Goal: Task Accomplishment & Management: Manage account settings

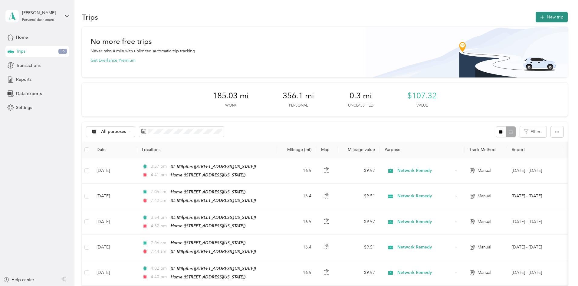
click at [536, 18] on button "New trip" at bounding box center [552, 17] width 32 height 11
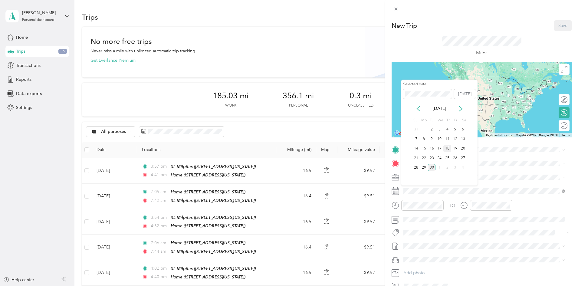
click at [447, 147] on div "18" at bounding box center [447, 149] width 8 height 8
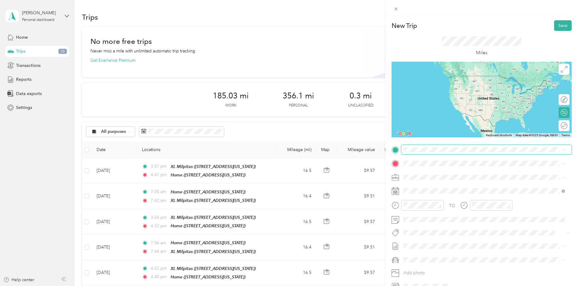
click at [416, 152] on span at bounding box center [486, 150] width 170 height 10
click at [434, 214] on div "Home" at bounding box center [445, 211] width 61 height 5
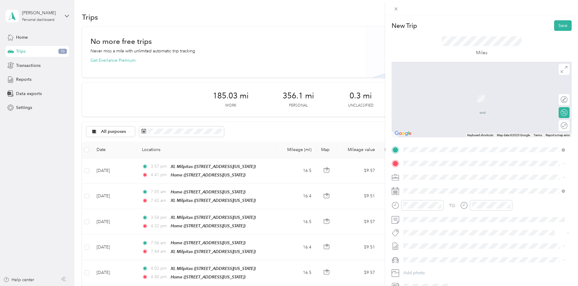
click at [434, 193] on span "[STREET_ADDRESS][US_STATE]" at bounding box center [445, 194] width 61 height 5
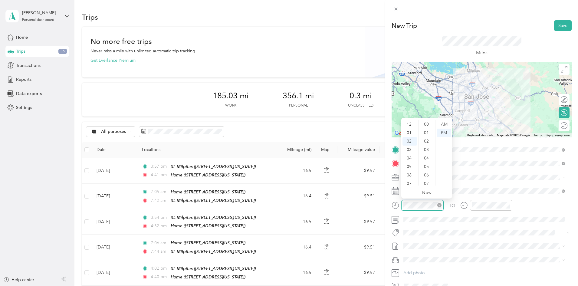
scroll to position [246, 0]
click at [409, 166] on div "07" at bounding box center [409, 166] width 15 height 8
click at [446, 123] on div "AM" at bounding box center [444, 124] width 15 height 8
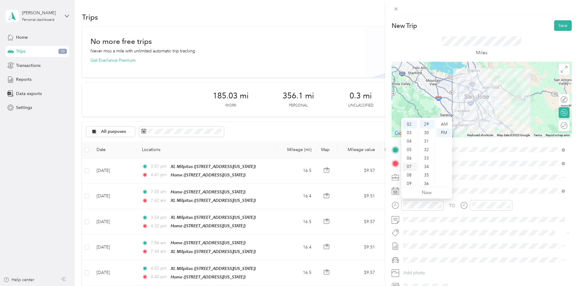
click at [408, 167] on div "07" at bounding box center [409, 166] width 15 height 8
click at [425, 123] on div "18" at bounding box center [427, 122] width 15 height 8
click at [442, 123] on div "AM" at bounding box center [444, 124] width 15 height 8
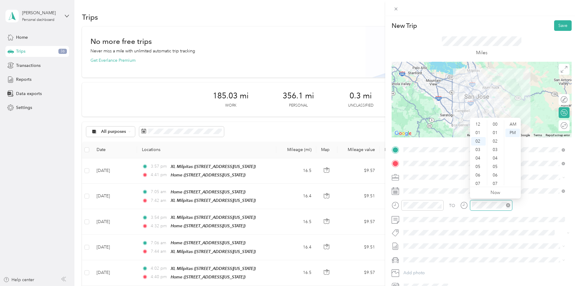
scroll to position [246, 0]
click at [478, 167] on div "07" at bounding box center [478, 166] width 15 height 8
click at [513, 126] on div "AM" at bounding box center [512, 124] width 15 height 8
click at [493, 167] on div "45" at bounding box center [495, 169] width 15 height 8
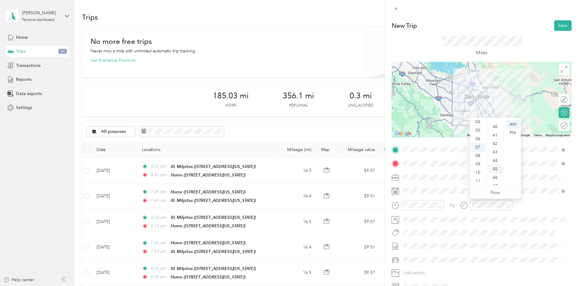
scroll to position [381, 0]
click at [421, 264] on span "[DATE] - [DATE]" at bounding box center [418, 266] width 30 height 6
click at [417, 270] on span "Ford Fiesta" at bounding box center [415, 270] width 21 height 5
click at [476, 107] on div at bounding box center [482, 100] width 180 height 76
click at [555, 25] on button "Save" at bounding box center [563, 25] width 18 height 11
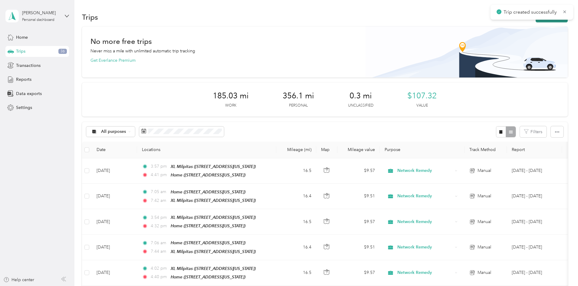
click at [536, 22] on button "New trip" at bounding box center [552, 17] width 32 height 11
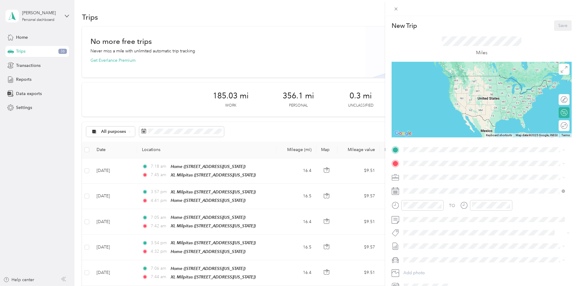
click at [438, 170] on div "XL Milpitas [STREET_ADDRESS][US_STATE]" at bounding box center [483, 177] width 157 height 15
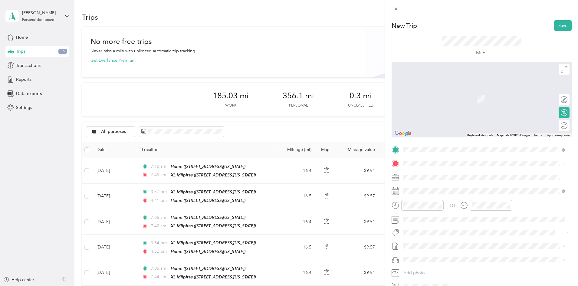
click at [434, 223] on div "Home" at bounding box center [445, 225] width 61 height 5
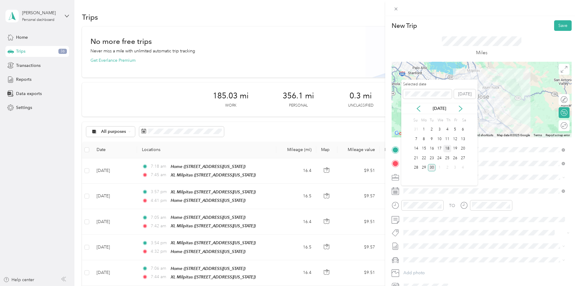
click at [446, 146] on div "18" at bounding box center [447, 149] width 8 height 8
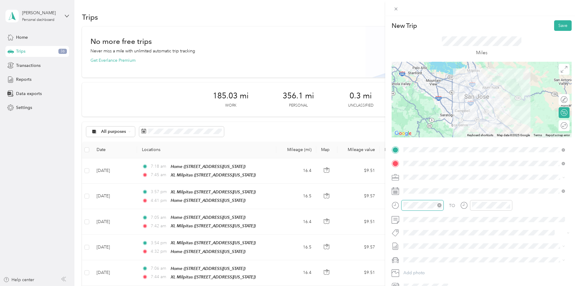
scroll to position [254, 0]
click at [408, 135] on div "03" at bounding box center [409, 133] width 15 height 8
click at [408, 134] on div "03" at bounding box center [409, 133] width 15 height 8
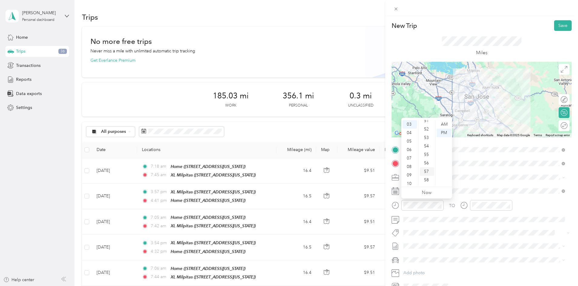
click at [426, 170] on div "57" at bounding box center [427, 171] width 15 height 8
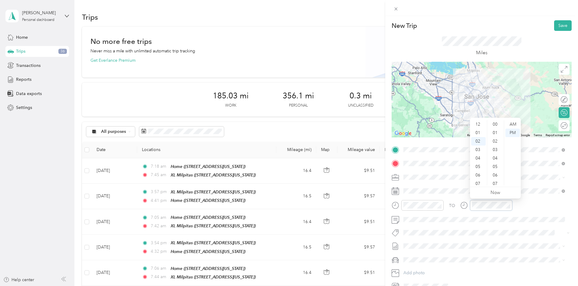
scroll to position [254, 0]
click at [476, 140] on div "04" at bounding box center [478, 141] width 15 height 8
click at [497, 164] on div "35" at bounding box center [495, 166] width 15 height 8
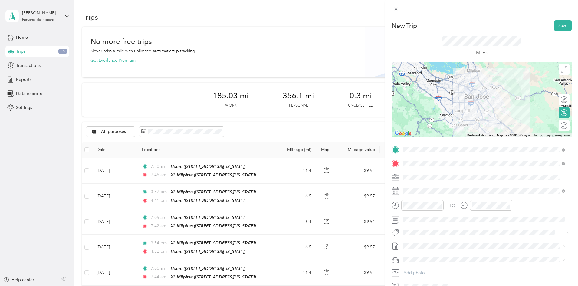
click at [426, 266] on span "[DATE] - [DATE]" at bounding box center [418, 266] width 30 height 6
click at [423, 269] on span "Ford Fiesta" at bounding box center [415, 270] width 21 height 5
click at [470, 94] on div at bounding box center [482, 100] width 180 height 76
click at [554, 27] on button "Save" at bounding box center [563, 25] width 18 height 11
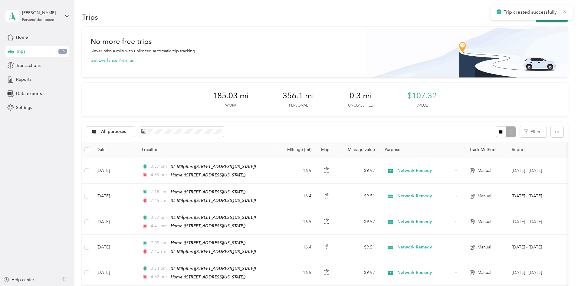
click at [536, 20] on button "New trip" at bounding box center [552, 17] width 32 height 11
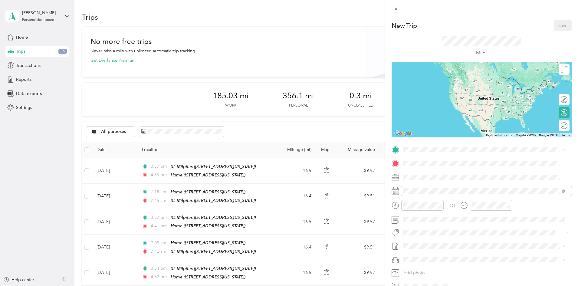
click at [433, 186] on span at bounding box center [486, 191] width 170 height 10
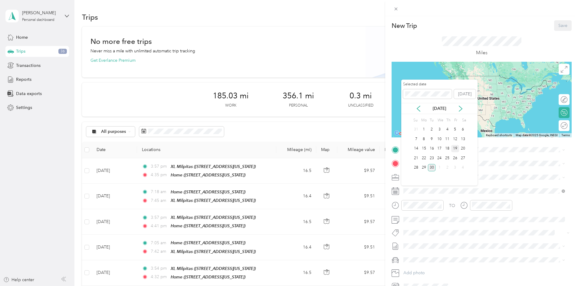
click at [455, 148] on div "19" at bounding box center [455, 149] width 8 height 8
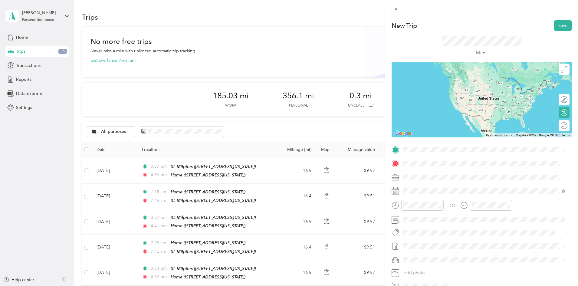
click at [431, 209] on div "Home" at bounding box center [445, 211] width 61 height 5
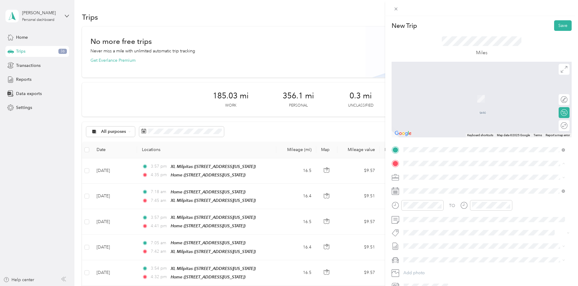
click at [426, 189] on div "XL Milpitas [STREET_ADDRESS][US_STATE]" at bounding box center [445, 191] width 61 height 13
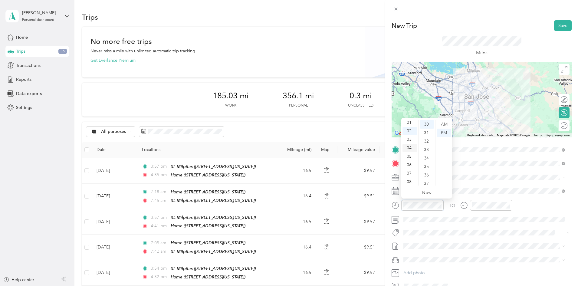
scroll to position [36, 0]
click at [410, 148] on div "07" at bounding box center [409, 147] width 15 height 8
click at [411, 148] on div "07" at bounding box center [409, 147] width 15 height 8
click at [441, 124] on div "AM" at bounding box center [444, 124] width 15 height 8
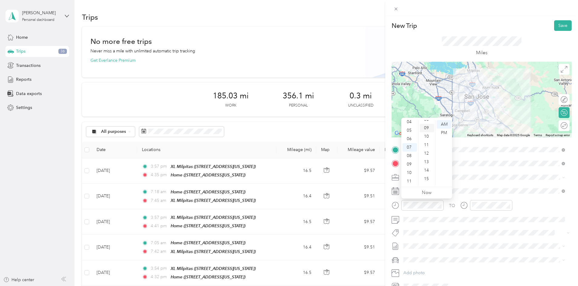
click at [425, 129] on div "09" at bounding box center [427, 128] width 15 height 8
click at [493, 200] on div at bounding box center [491, 205] width 42 height 11
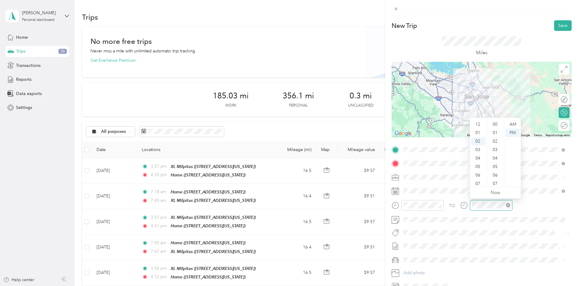
scroll to position [254, 0]
click at [514, 125] on div "AM" at bounding box center [512, 124] width 15 height 8
click at [479, 169] on div "07" at bounding box center [478, 166] width 15 height 8
click at [495, 148] on div "47" at bounding box center [495, 147] width 15 height 8
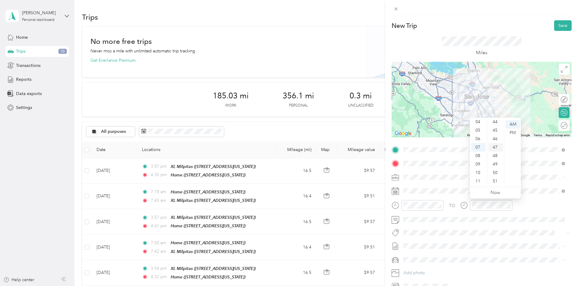
scroll to position [398, 0]
click at [431, 263] on span "[DATE] - [DATE]" at bounding box center [418, 266] width 30 height 6
click at [430, 271] on div "Ford Fiesta" at bounding box center [483, 270] width 157 height 6
click at [474, 104] on div at bounding box center [482, 100] width 180 height 76
click at [554, 25] on button "Save" at bounding box center [563, 25] width 18 height 11
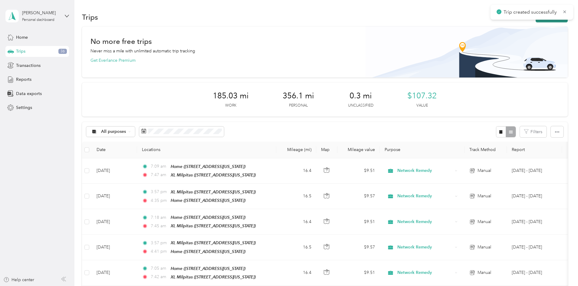
click at [536, 20] on button "New trip" at bounding box center [552, 17] width 32 height 11
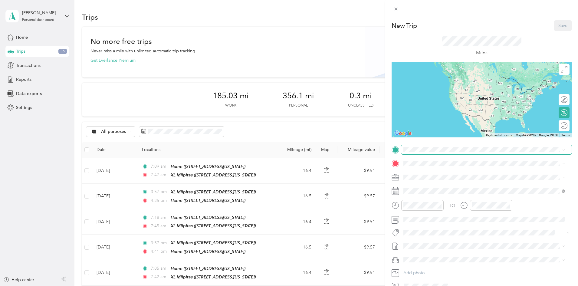
click at [425, 152] on span at bounding box center [486, 150] width 170 height 10
click at [430, 175] on div "XL Milpitas [STREET_ADDRESS][US_STATE]" at bounding box center [445, 176] width 61 height 13
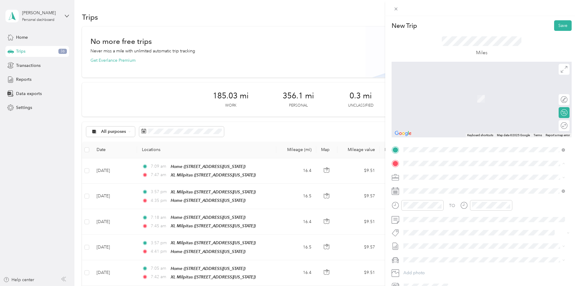
click at [433, 226] on div "Home" at bounding box center [445, 225] width 61 height 5
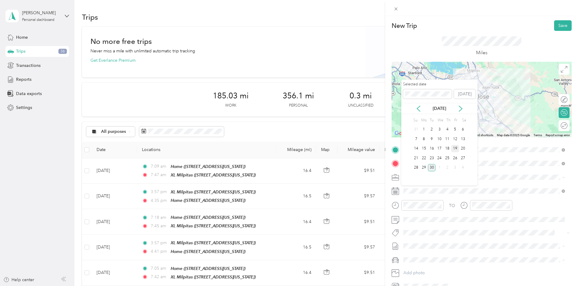
click at [455, 149] on div "19" at bounding box center [455, 149] width 8 height 8
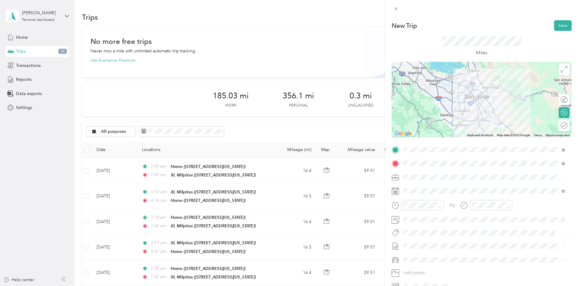
click at [471, 99] on div at bounding box center [482, 100] width 180 height 76
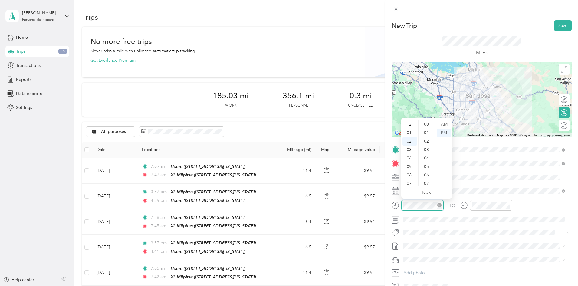
scroll to position [17, 0]
click at [428, 266] on span "[DATE] - [DATE]" at bounding box center [418, 266] width 30 height 6
click at [425, 268] on span "Ford Fiesta" at bounding box center [415, 270] width 21 height 5
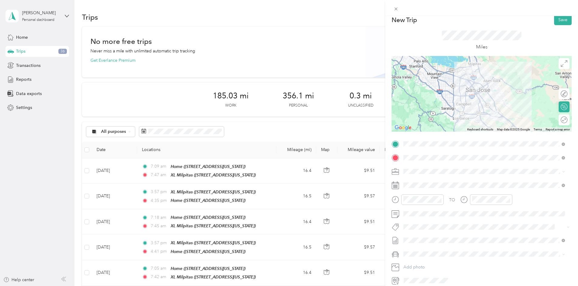
scroll to position [0, 0]
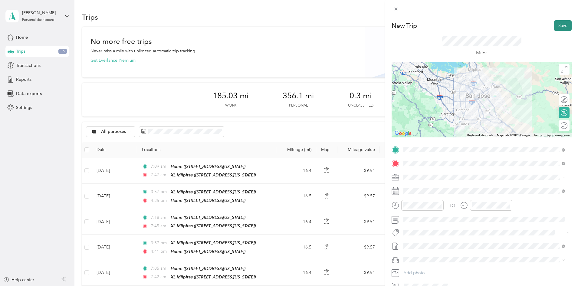
click at [559, 27] on button "Save" at bounding box center [563, 25] width 18 height 11
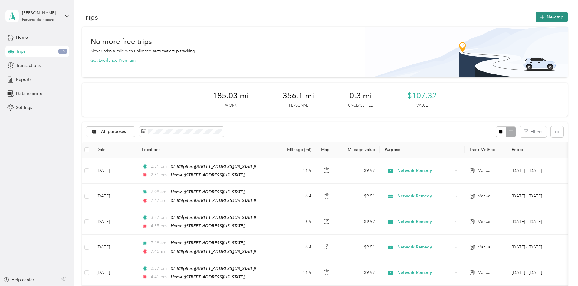
click at [536, 16] on button "New trip" at bounding box center [552, 17] width 32 height 11
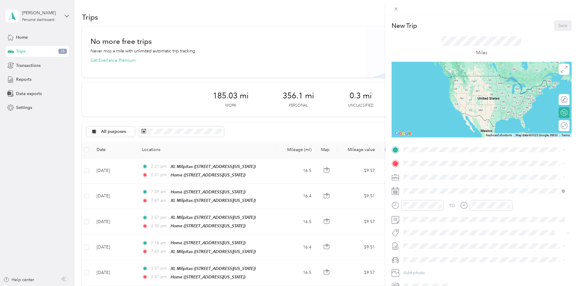
click at [434, 212] on div "Home" at bounding box center [445, 211] width 61 height 5
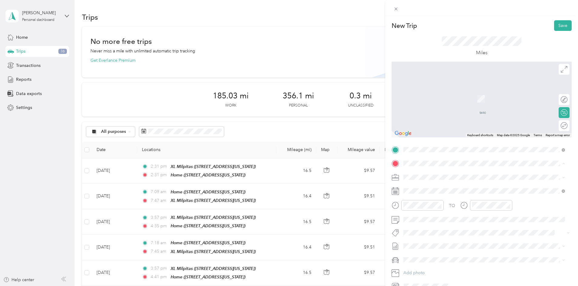
click at [426, 191] on div "XL Milpitas [STREET_ADDRESS][US_STATE]" at bounding box center [445, 191] width 61 height 13
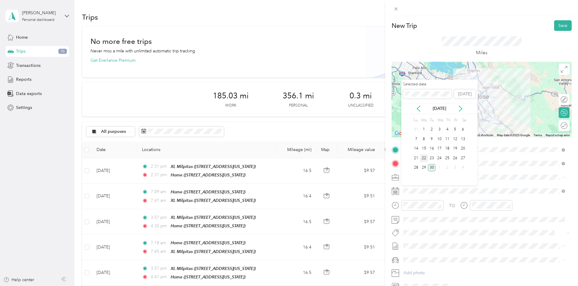
click at [426, 157] on div "22" at bounding box center [424, 158] width 8 height 8
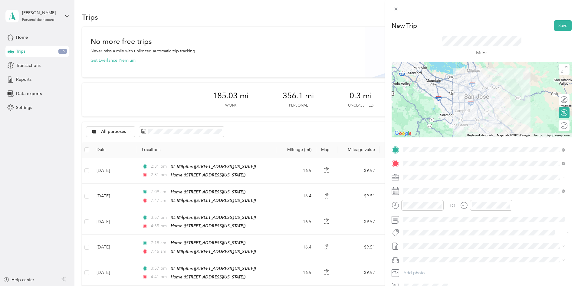
click at [433, 264] on span "[DATE] - [DATE]" at bounding box center [418, 266] width 30 height 6
click at [428, 272] on div "Ford Fiesta" at bounding box center [483, 270] width 157 height 6
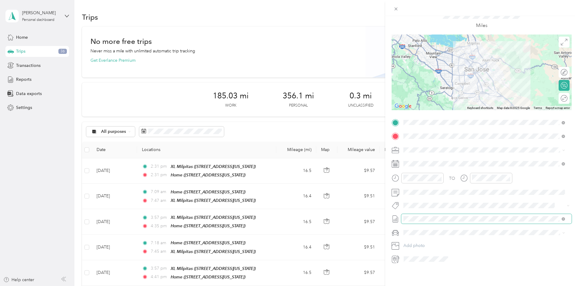
scroll to position [32, 0]
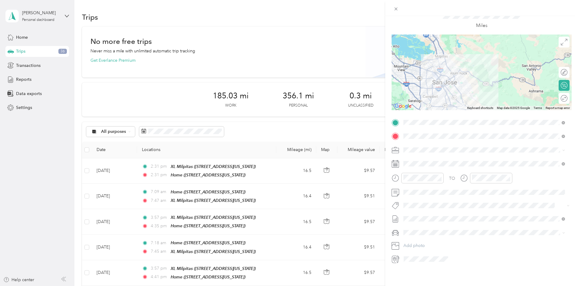
click at [443, 87] on div at bounding box center [482, 72] width 180 height 76
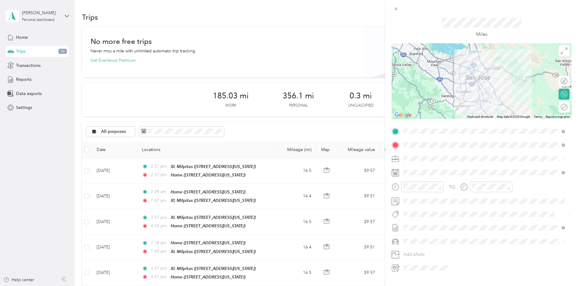
scroll to position [2, 0]
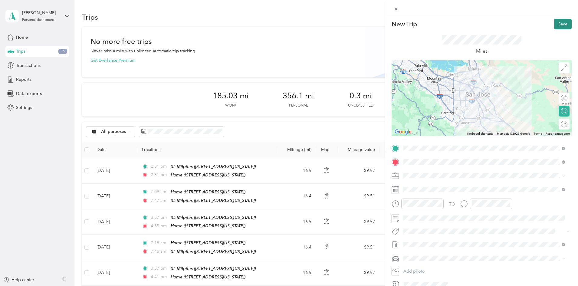
click at [554, 24] on button "Save" at bounding box center [563, 24] width 18 height 11
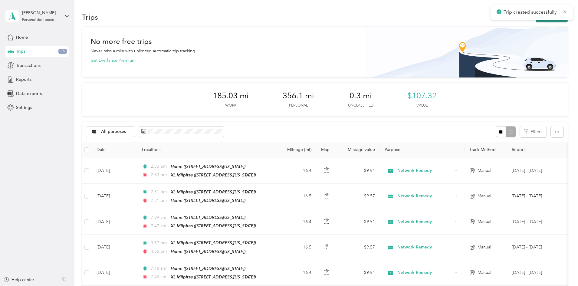
click at [536, 20] on button "New trip" at bounding box center [552, 17] width 32 height 11
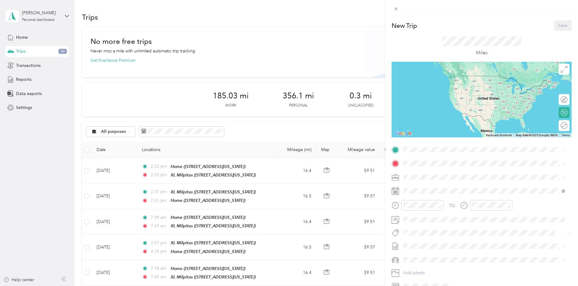
click at [422, 173] on strong "XL Milpitas" at bounding box center [426, 173] width 22 height 5
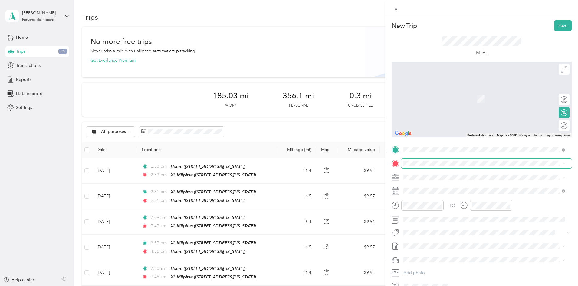
click at [423, 159] on span at bounding box center [486, 164] width 170 height 10
drag, startPoint x: 433, startPoint y: 223, endPoint x: 432, endPoint y: 215, distance: 8.3
click at [433, 223] on div "Home" at bounding box center [445, 225] width 61 height 5
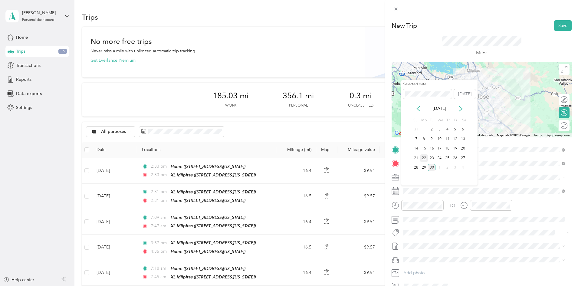
click at [423, 156] on div "22" at bounding box center [424, 158] width 8 height 8
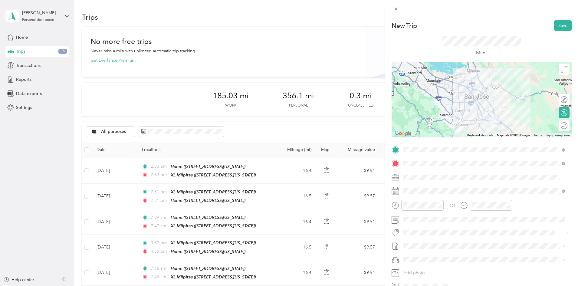
click at [421, 264] on span "[DATE] - [DATE]" at bounding box center [418, 266] width 30 height 6
click at [419, 269] on span "Ford Fiesta" at bounding box center [415, 270] width 21 height 5
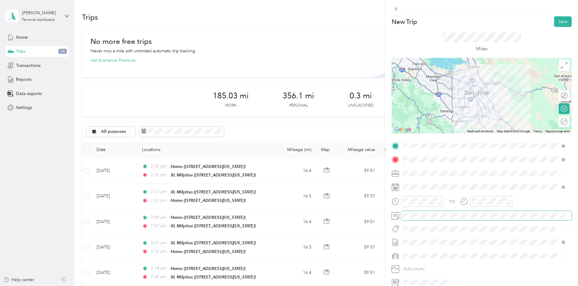
scroll to position [0, 0]
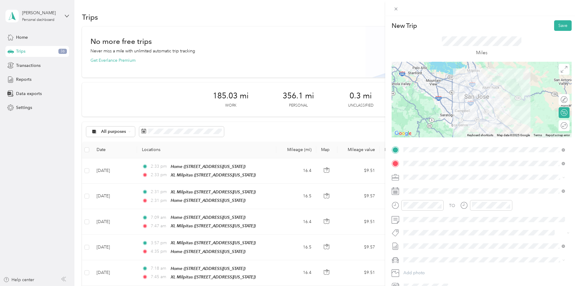
click at [475, 106] on div at bounding box center [482, 100] width 180 height 76
click at [556, 25] on button "Save" at bounding box center [563, 25] width 18 height 11
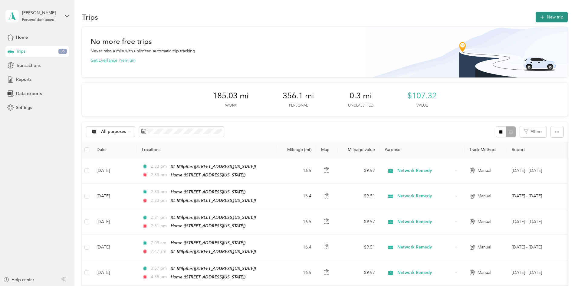
click at [536, 15] on button "New trip" at bounding box center [552, 17] width 32 height 11
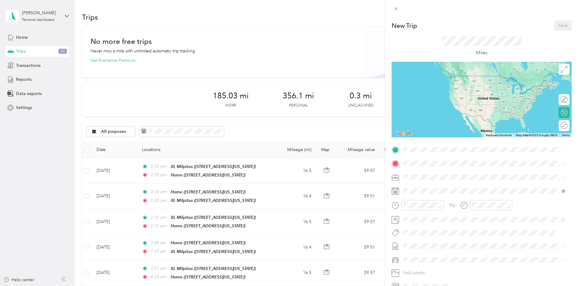
click at [434, 143] on div "New Trip Save This trip cannot be edited because it is either under review, app…" at bounding box center [482, 155] width 180 height 271
click at [436, 215] on div "Home [STREET_ADDRESS][US_STATE]" at bounding box center [445, 214] width 61 height 13
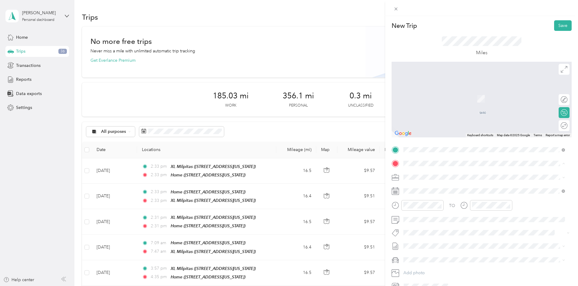
click at [436, 192] on span "[STREET_ADDRESS][US_STATE]" at bounding box center [445, 194] width 61 height 5
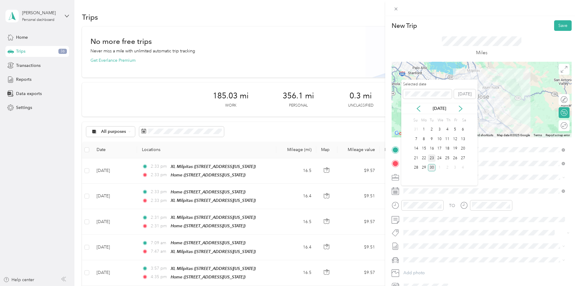
click at [430, 156] on div "23" at bounding box center [432, 158] width 8 height 8
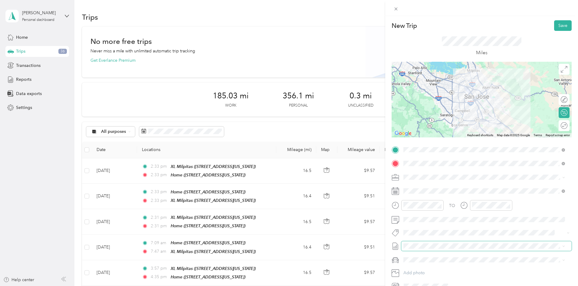
click at [423, 241] on span at bounding box center [486, 246] width 170 height 10
click at [428, 249] on span at bounding box center [486, 246] width 170 height 10
click at [433, 264] on span "[DATE] - [DATE]" at bounding box center [418, 266] width 30 height 6
click at [432, 272] on li "Ford Fiesta" at bounding box center [484, 270] width 166 height 11
click at [469, 94] on div at bounding box center [482, 100] width 180 height 76
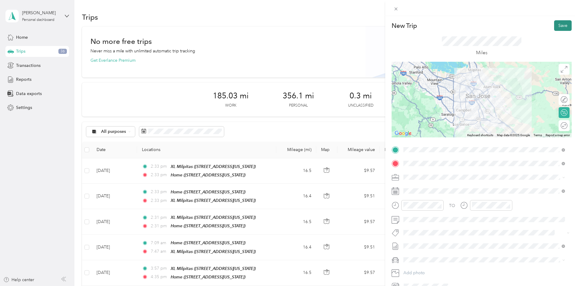
click at [560, 22] on button "Save" at bounding box center [563, 25] width 18 height 11
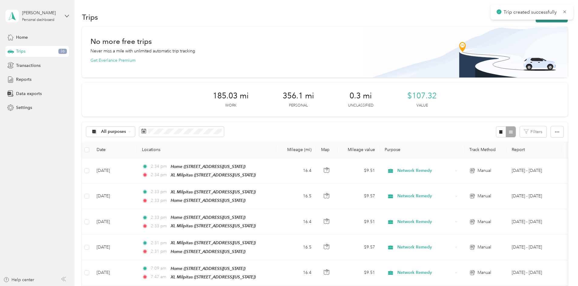
click at [536, 21] on button "New trip" at bounding box center [552, 17] width 32 height 11
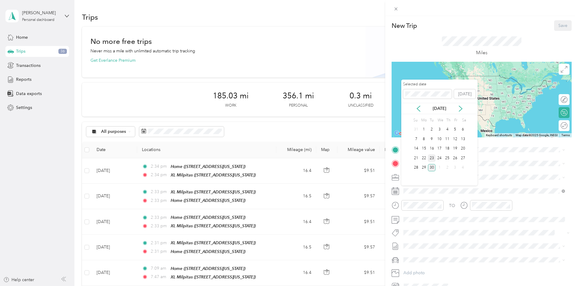
click at [432, 158] on div "23" at bounding box center [432, 158] width 8 height 8
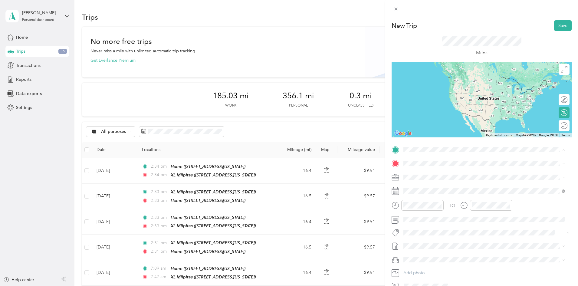
click at [440, 176] on div "XL Milpitas [STREET_ADDRESS][US_STATE]" at bounding box center [445, 177] width 61 height 13
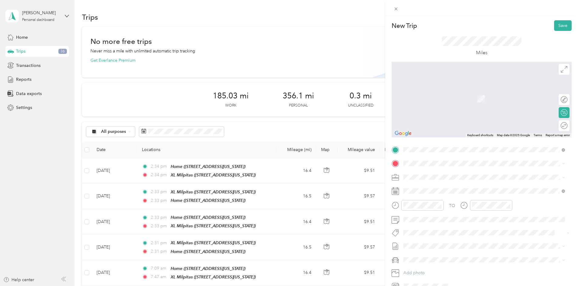
click at [427, 226] on div "Home" at bounding box center [445, 225] width 61 height 5
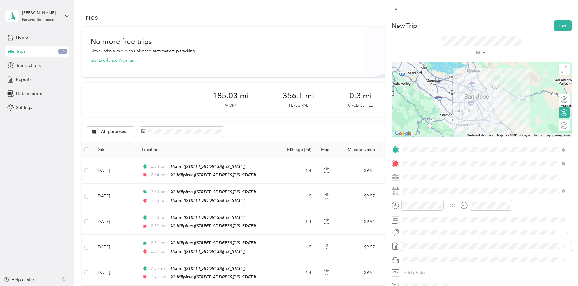
click at [421, 250] on span at bounding box center [486, 246] width 170 height 10
click at [425, 260] on ol "None [DATE] - [DATE] Draft" at bounding box center [484, 260] width 166 height 19
click at [424, 263] on span "[DATE] - [DATE]" at bounding box center [418, 266] width 30 height 6
click at [419, 269] on span "Ford Fiesta" at bounding box center [415, 270] width 21 height 5
click at [473, 102] on div at bounding box center [482, 100] width 180 height 76
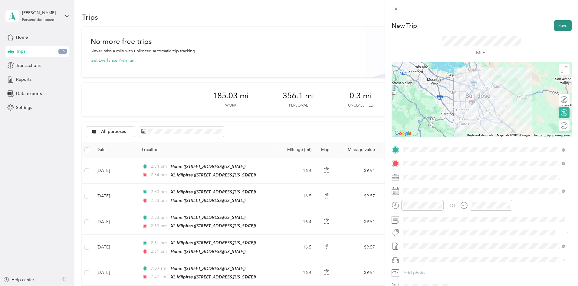
click at [557, 24] on button "Save" at bounding box center [563, 25] width 18 height 11
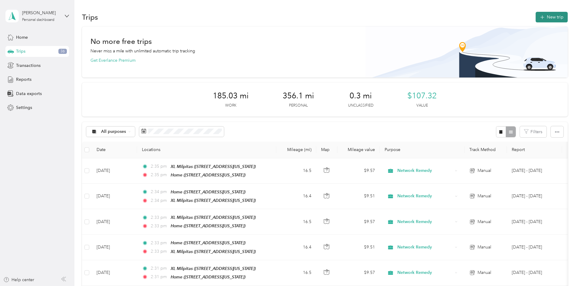
click at [536, 21] on button "New trip" at bounding box center [552, 17] width 32 height 11
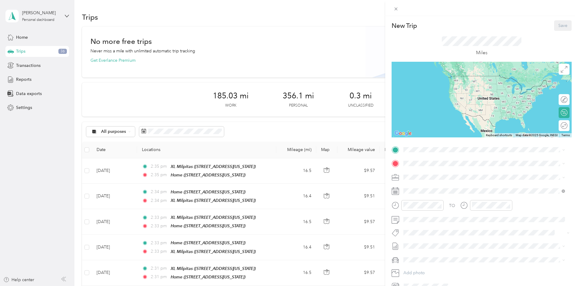
click at [427, 210] on div "Home" at bounding box center [445, 210] width 61 height 5
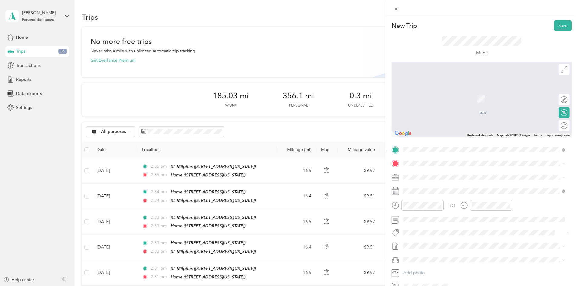
click at [431, 188] on strong "XL Milpitas" at bounding box center [426, 187] width 22 height 5
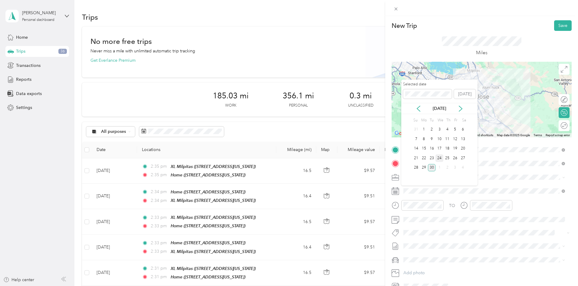
click at [438, 156] on div "24" at bounding box center [439, 158] width 8 height 8
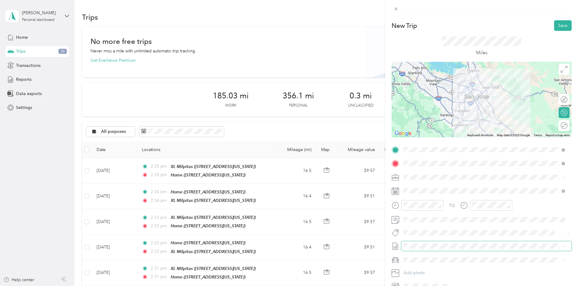
click at [425, 249] on span at bounding box center [486, 246] width 170 height 10
click at [427, 264] on span "[DATE] - [DATE]" at bounding box center [418, 265] width 30 height 6
click at [421, 269] on span "Ford Fiesta" at bounding box center [415, 269] width 21 height 5
click at [474, 104] on div at bounding box center [482, 100] width 180 height 76
click at [555, 22] on button "Save" at bounding box center [563, 25] width 18 height 11
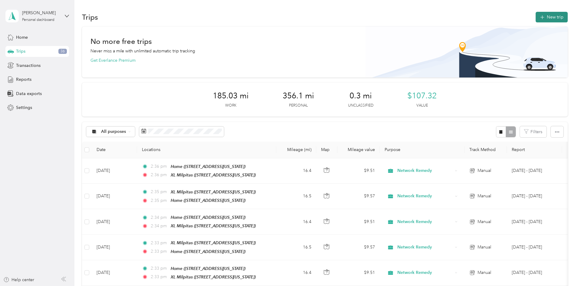
click at [536, 22] on button "New trip" at bounding box center [552, 17] width 32 height 11
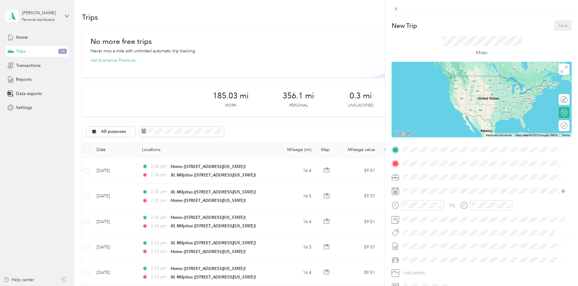
click at [431, 175] on div "XL Milpitas [STREET_ADDRESS][US_STATE]" at bounding box center [445, 177] width 61 height 13
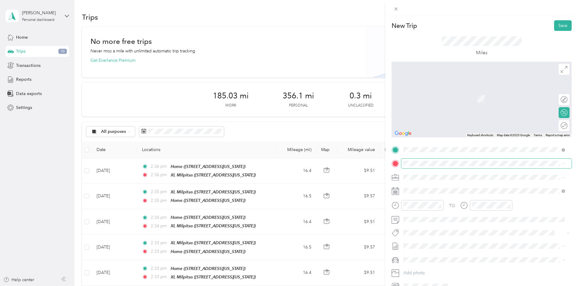
click at [430, 167] on span at bounding box center [486, 164] width 170 height 10
click at [434, 225] on div "Home" at bounding box center [445, 224] width 61 height 5
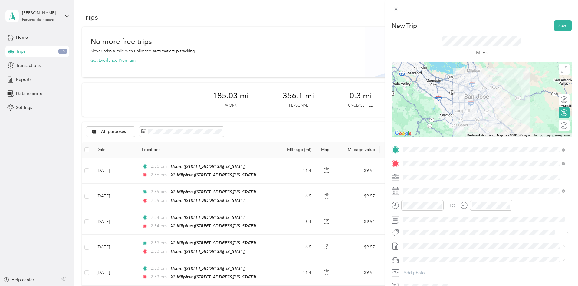
click at [429, 262] on li "[DATE] - [DATE] Draft" at bounding box center [484, 266] width 166 height 10
click at [422, 271] on span "Ford Fiesta" at bounding box center [415, 269] width 21 height 5
click at [470, 94] on div at bounding box center [482, 100] width 180 height 76
click at [558, 24] on button "Save" at bounding box center [563, 25] width 18 height 11
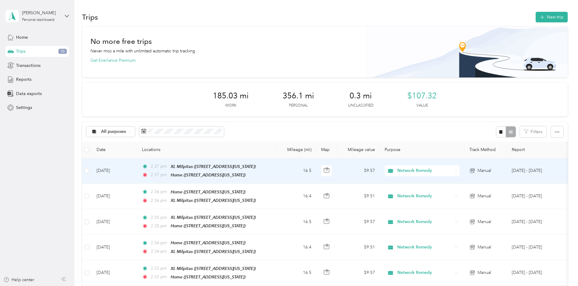
click at [137, 169] on td "[DATE]" at bounding box center [114, 170] width 45 height 25
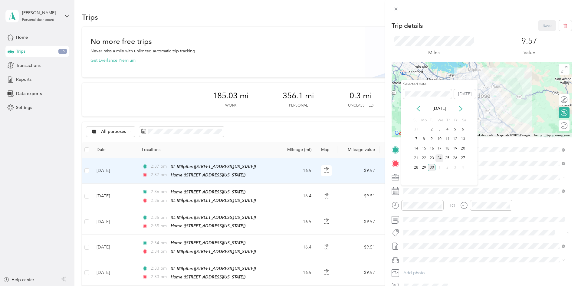
click at [440, 158] on div "24" at bounding box center [439, 158] width 8 height 8
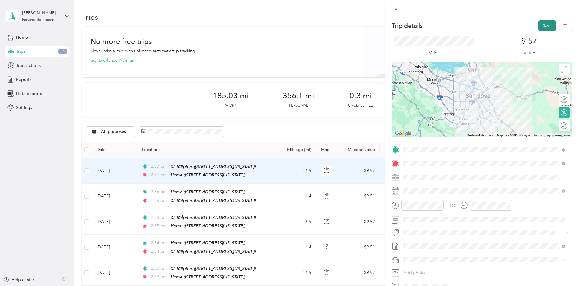
click at [542, 27] on button "Save" at bounding box center [547, 25] width 18 height 11
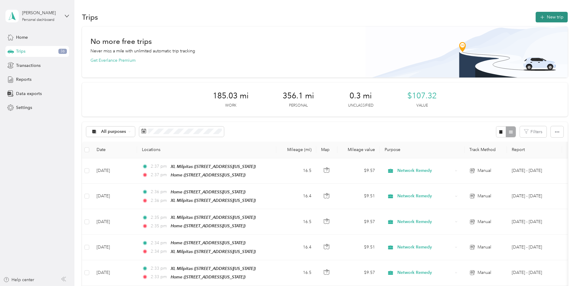
click at [536, 14] on button "New trip" at bounding box center [552, 17] width 32 height 11
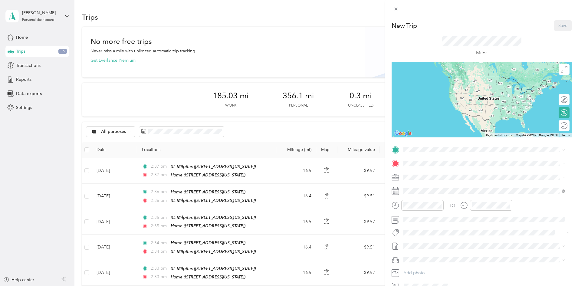
click at [435, 218] on span "[STREET_ADDRESS][US_STATE]" at bounding box center [445, 217] width 61 height 5
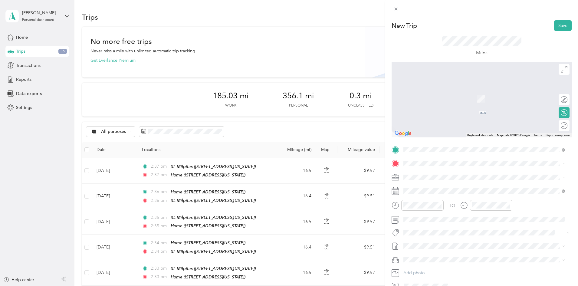
click at [433, 192] on span "[STREET_ADDRESS][US_STATE]" at bounding box center [445, 194] width 61 height 5
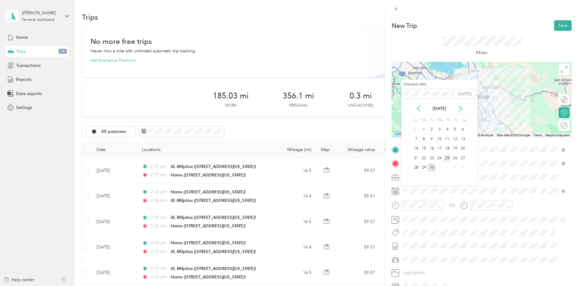
click at [450, 157] on div "25" at bounding box center [447, 158] width 8 height 8
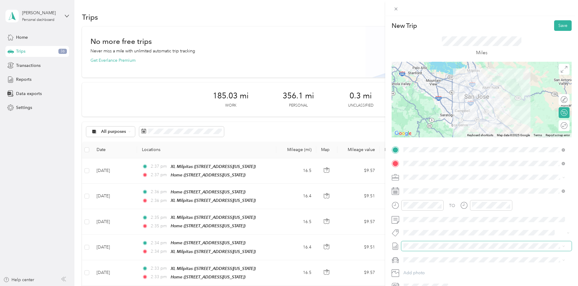
click at [425, 243] on span at bounding box center [486, 246] width 170 height 10
click at [431, 264] on span "[DATE] - [DATE]" at bounding box center [418, 266] width 30 height 6
click at [425, 269] on span "Ford Fiesta" at bounding box center [415, 270] width 21 height 5
click at [469, 96] on div at bounding box center [482, 100] width 180 height 76
click at [470, 94] on div at bounding box center [482, 100] width 180 height 76
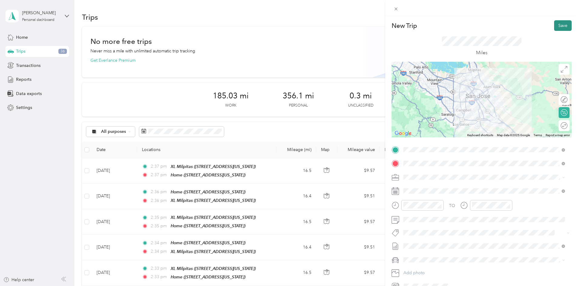
click at [558, 27] on button "Save" at bounding box center [563, 25] width 18 height 11
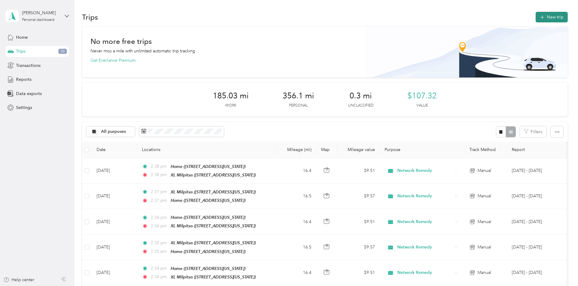
click at [539, 15] on icon "button" at bounding box center [542, 17] width 7 height 7
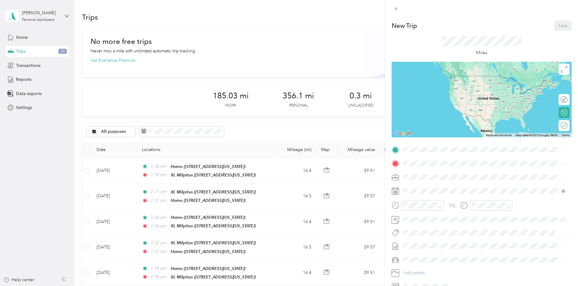
click at [426, 171] on li "XL Milpitas [STREET_ADDRESS][US_STATE]" at bounding box center [484, 176] width 166 height 19
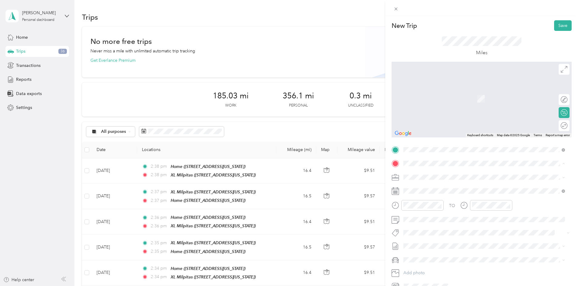
click at [428, 229] on div "Home [STREET_ADDRESS][US_STATE]" at bounding box center [445, 229] width 61 height 13
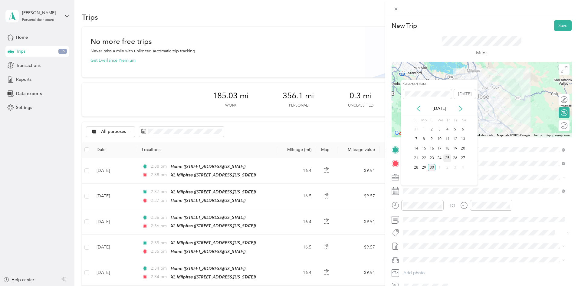
click at [446, 159] on div "25" at bounding box center [447, 158] width 8 height 8
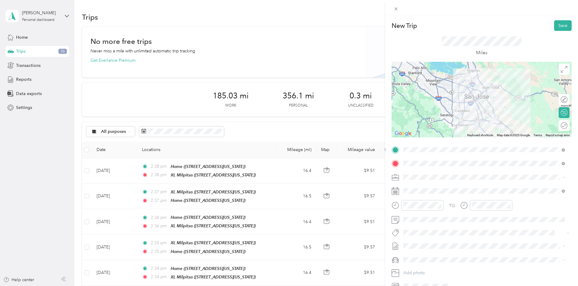
click at [426, 264] on span "[DATE] - [DATE]" at bounding box center [418, 266] width 30 height 6
click at [419, 270] on span "Ford Fiesta" at bounding box center [415, 270] width 21 height 5
click at [477, 111] on div at bounding box center [482, 100] width 180 height 76
click at [554, 29] on button "Save" at bounding box center [563, 25] width 18 height 11
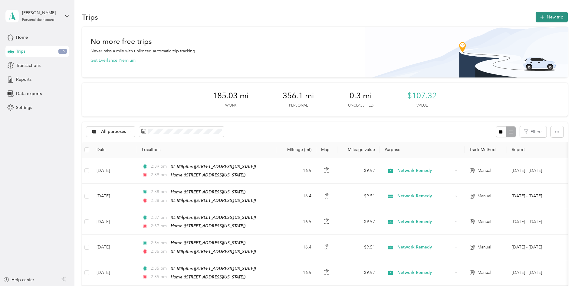
click at [536, 17] on button "New trip" at bounding box center [552, 17] width 32 height 11
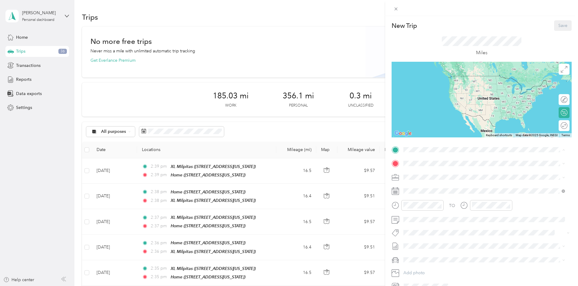
click at [425, 219] on span "[STREET_ADDRESS][US_STATE]" at bounding box center [445, 218] width 61 height 5
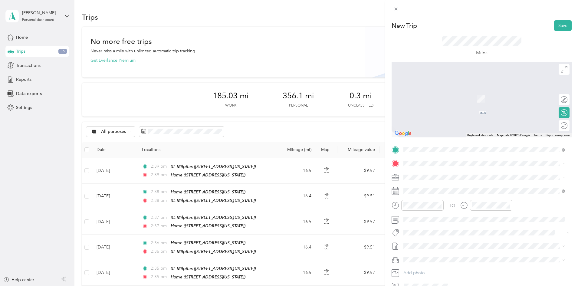
click at [431, 193] on span "[STREET_ADDRESS][US_STATE]" at bounding box center [445, 194] width 61 height 5
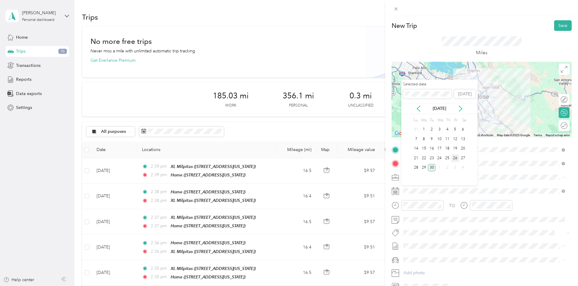
click at [456, 158] on div "26" at bounding box center [455, 158] width 8 height 8
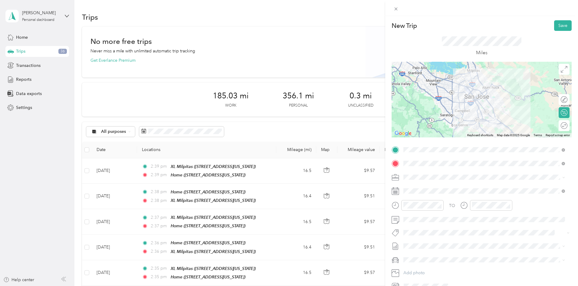
click at [420, 263] on span "[DATE] - [DATE]" at bounding box center [418, 265] width 30 height 6
click at [420, 255] on span at bounding box center [486, 260] width 170 height 10
click at [420, 270] on span "Ford Fiesta" at bounding box center [415, 270] width 21 height 5
click at [473, 100] on div at bounding box center [482, 100] width 180 height 76
click at [559, 27] on button "Save" at bounding box center [563, 25] width 18 height 11
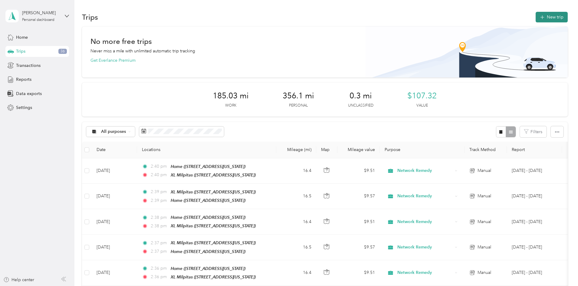
click at [539, 18] on icon "button" at bounding box center [542, 17] width 7 height 7
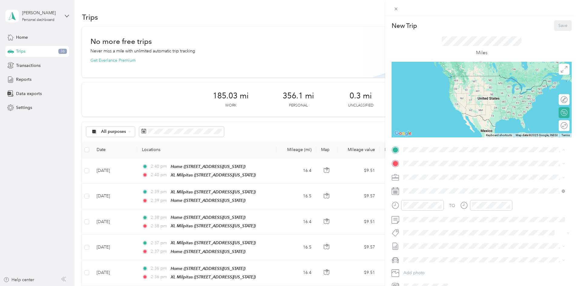
click at [430, 176] on div "XL Milpitas [STREET_ADDRESS][US_STATE]" at bounding box center [445, 177] width 61 height 13
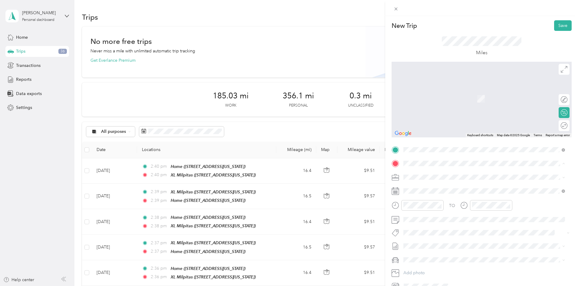
click at [427, 222] on div "Home [STREET_ADDRESS][US_STATE]" at bounding box center [483, 229] width 157 height 15
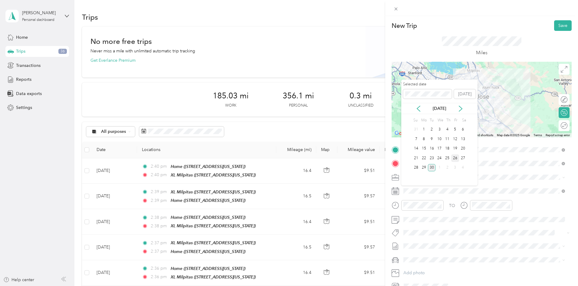
click at [454, 157] on div "26" at bounding box center [455, 158] width 8 height 8
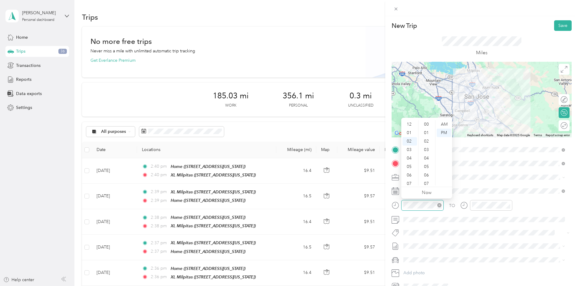
scroll to position [17, 0]
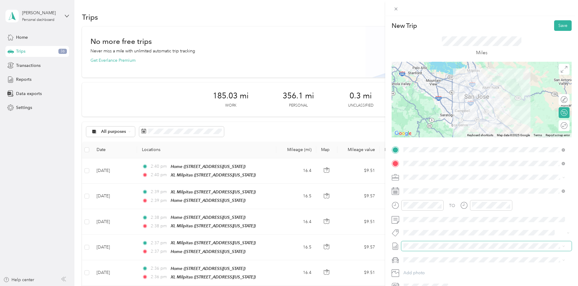
click at [418, 242] on span at bounding box center [486, 246] width 170 height 10
click at [420, 265] on span "[DATE] - [DATE]" at bounding box center [418, 266] width 30 height 6
click at [421, 270] on span "Ford Fiesta" at bounding box center [415, 270] width 21 height 5
click at [472, 101] on div at bounding box center [482, 100] width 180 height 76
click at [554, 26] on button "Save" at bounding box center [563, 25] width 18 height 11
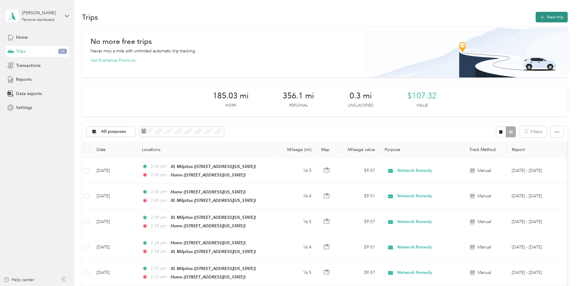
click at [536, 22] on button "New trip" at bounding box center [552, 17] width 32 height 11
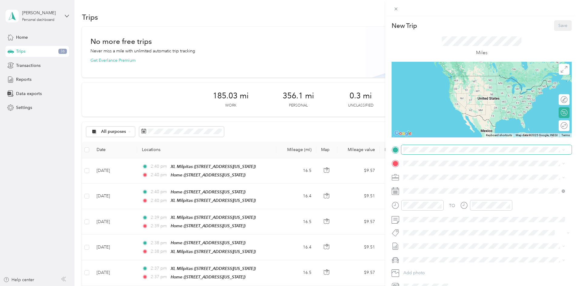
click at [432, 146] on span at bounding box center [486, 150] width 170 height 10
click at [431, 149] on span at bounding box center [486, 150] width 170 height 10
drag, startPoint x: 425, startPoint y: 211, endPoint x: 429, endPoint y: 197, distance: 14.9
click at [424, 211] on strong "Home" at bounding box center [421, 211] width 12 height 5
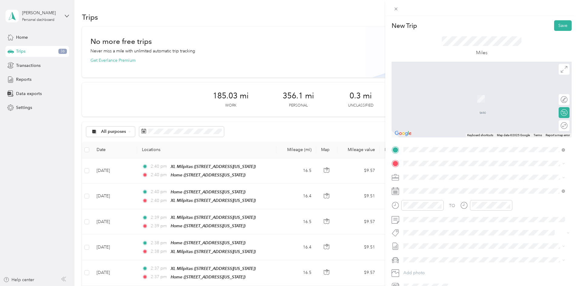
click at [432, 182] on li "XL Milpitas [STREET_ADDRESS][US_STATE]" at bounding box center [484, 189] width 166 height 19
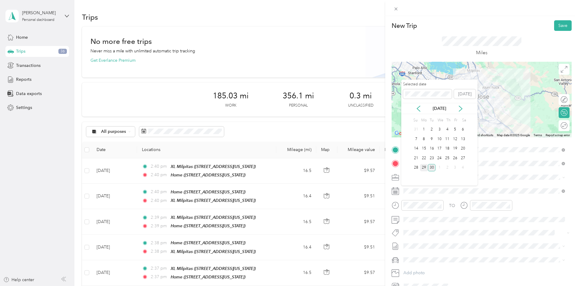
click at [424, 166] on div "29" at bounding box center [424, 168] width 8 height 8
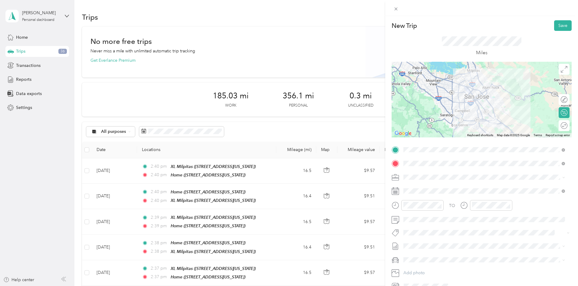
click at [423, 262] on li "[DATE] - [DATE] Draft" at bounding box center [484, 266] width 166 height 10
click at [424, 286] on div "New Trip Save This trip cannot be edited because it is either under review, app…" at bounding box center [287, 286] width 575 height 0
click at [425, 263] on span at bounding box center [486, 260] width 170 height 10
click at [425, 271] on span "Ford Fiesta" at bounding box center [415, 270] width 21 height 5
click at [469, 93] on div at bounding box center [482, 100] width 180 height 76
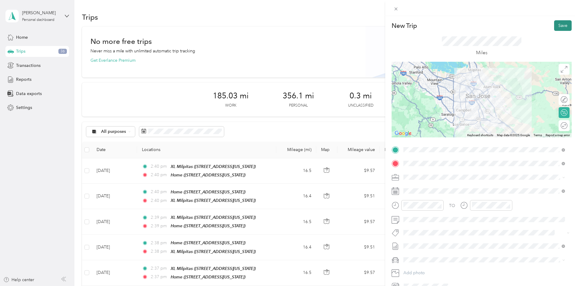
click at [554, 27] on button "Save" at bounding box center [563, 25] width 18 height 11
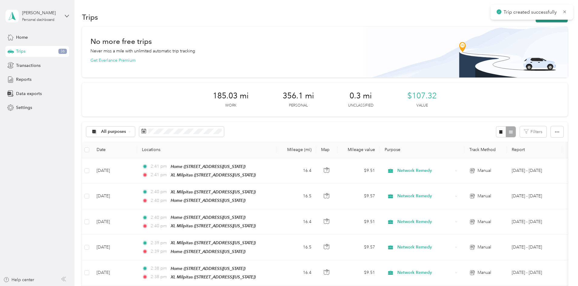
click at [536, 21] on button "New trip" at bounding box center [552, 17] width 32 height 11
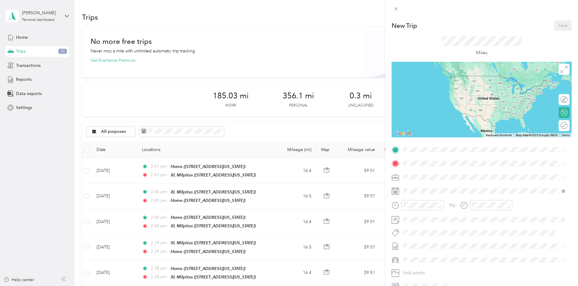
click at [433, 181] on span "[STREET_ADDRESS][US_STATE]" at bounding box center [445, 180] width 61 height 5
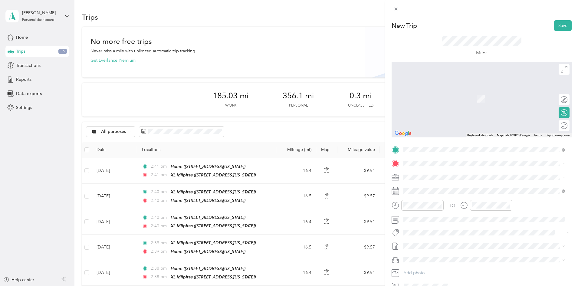
click at [432, 222] on div "Home [STREET_ADDRESS][US_STATE]" at bounding box center [483, 229] width 157 height 15
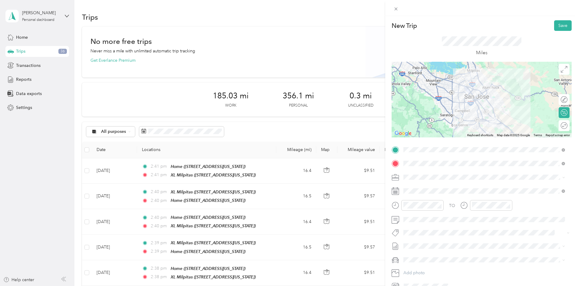
click at [475, 107] on div at bounding box center [482, 100] width 180 height 76
click at [476, 106] on div at bounding box center [482, 100] width 180 height 76
click at [421, 260] on li "None" at bounding box center [484, 256] width 166 height 10
click at [420, 263] on span "[DATE] - [DATE]" at bounding box center [418, 266] width 30 height 6
click at [420, 268] on span "Ford Fiesta" at bounding box center [415, 269] width 21 height 5
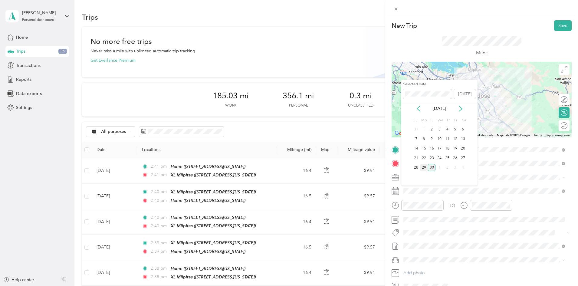
click at [423, 169] on div "29" at bounding box center [424, 168] width 8 height 8
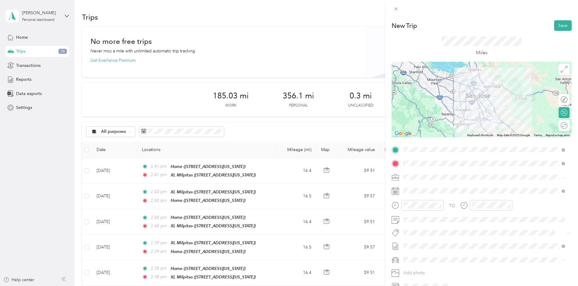
click at [558, 32] on div "Miles" at bounding box center [482, 46] width 180 height 31
click at [558, 28] on button "Save" at bounding box center [563, 25] width 18 height 11
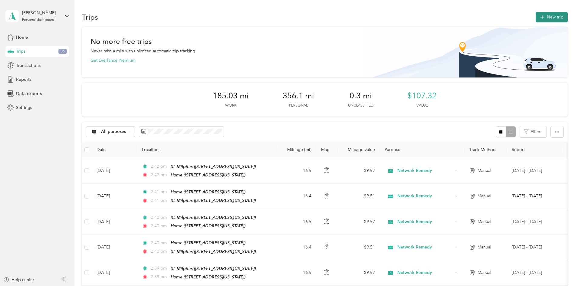
click at [536, 20] on button "New trip" at bounding box center [552, 17] width 32 height 11
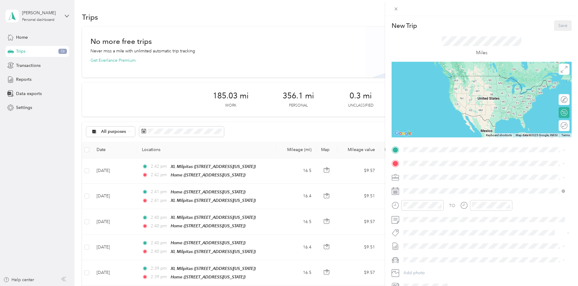
click at [447, 217] on span "[STREET_ADDRESS][US_STATE]" at bounding box center [445, 218] width 61 height 5
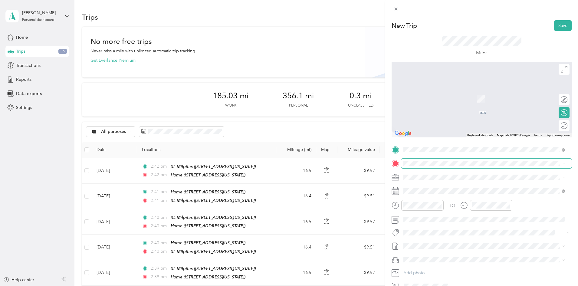
click at [431, 167] on span at bounding box center [486, 164] width 170 height 10
click at [436, 160] on span at bounding box center [486, 164] width 170 height 10
click at [441, 159] on span at bounding box center [486, 164] width 170 height 10
click at [437, 187] on div "XL Milpitas" at bounding box center [445, 187] width 61 height 5
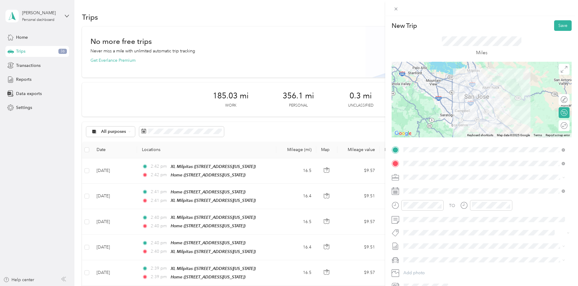
click at [470, 94] on div at bounding box center [482, 100] width 180 height 76
click at [417, 267] on span "[DATE] - [DATE]" at bounding box center [418, 266] width 30 height 6
click at [417, 269] on span "Ford Fiesta" at bounding box center [415, 270] width 21 height 5
click at [554, 24] on button "Save" at bounding box center [563, 25] width 18 height 11
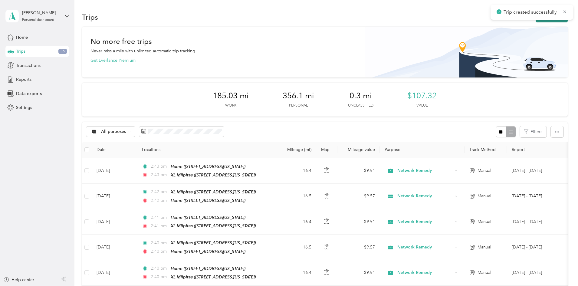
click at [536, 21] on button "New trip" at bounding box center [552, 17] width 32 height 11
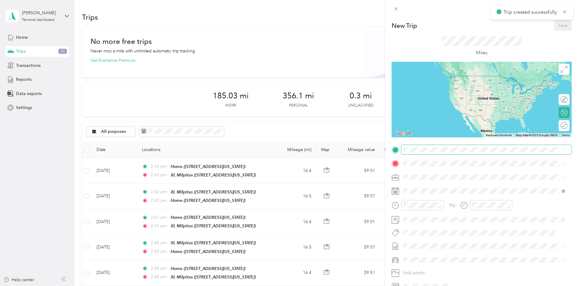
click at [412, 152] on span at bounding box center [486, 150] width 170 height 10
click at [420, 177] on div "XL Milpitas [STREET_ADDRESS][US_STATE]" at bounding box center [445, 177] width 61 height 13
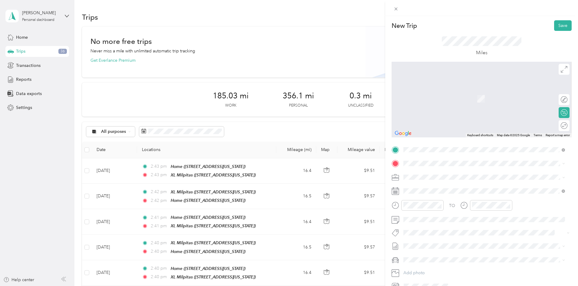
click at [421, 169] on div "TO Add photo" at bounding box center [482, 218] width 180 height 146
click at [424, 224] on strong "Home" at bounding box center [421, 225] width 12 height 5
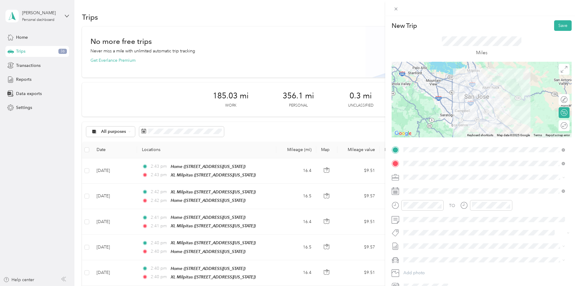
click at [469, 94] on div at bounding box center [482, 100] width 180 height 76
click at [419, 262] on li "[DATE] - [DATE] Draft" at bounding box center [484, 266] width 166 height 10
click at [418, 268] on span "Ford Fiesta" at bounding box center [415, 270] width 21 height 5
drag, startPoint x: 419, startPoint y: 25, endPoint x: 385, endPoint y: 26, distance: 33.3
click at [385, 26] on form "New Trip Save This trip cannot be edited because it is either under review, app…" at bounding box center [481, 155] width 193 height 271
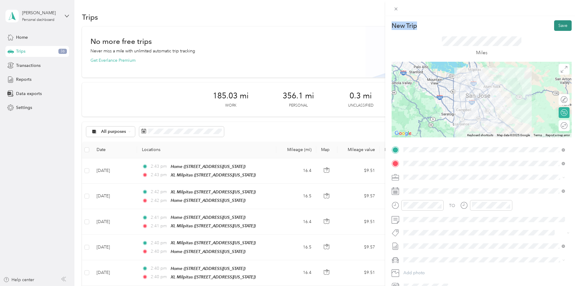
click at [557, 25] on button "Save" at bounding box center [563, 25] width 18 height 11
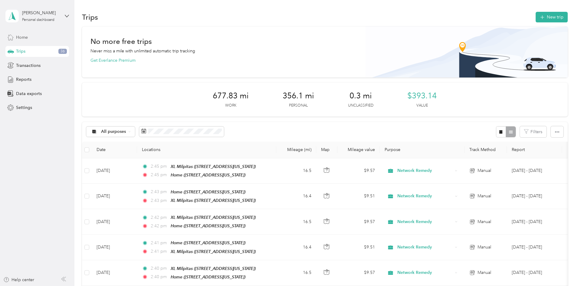
click at [23, 38] on span "Home" at bounding box center [22, 37] width 12 height 6
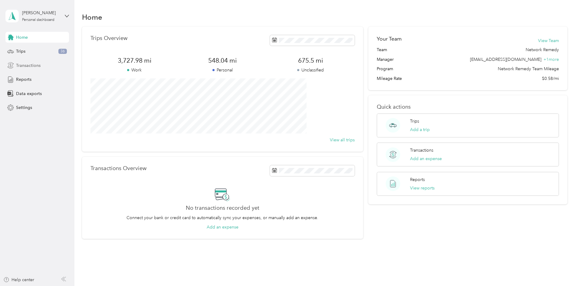
click at [26, 67] on span "Transactions" at bounding box center [28, 65] width 25 height 6
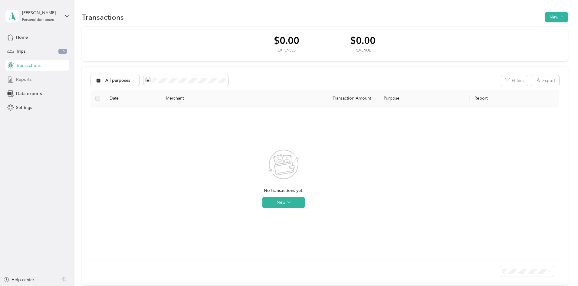
click at [27, 78] on span "Reports" at bounding box center [23, 79] width 15 height 6
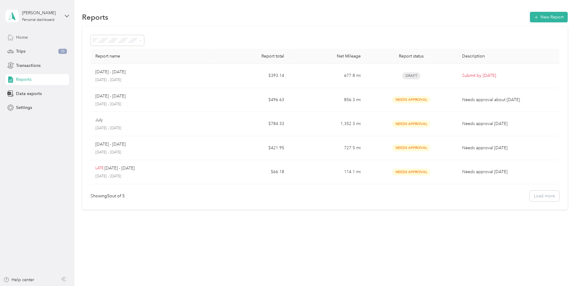
click at [27, 33] on div "Home" at bounding box center [37, 37] width 64 height 11
